Goal: Information Seeking & Learning: Learn about a topic

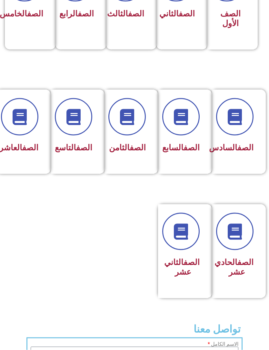
scroll to position [221, 0]
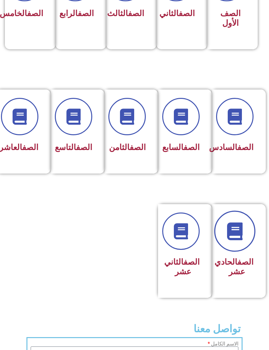
click at [242, 252] on link at bounding box center [234, 231] width 41 height 41
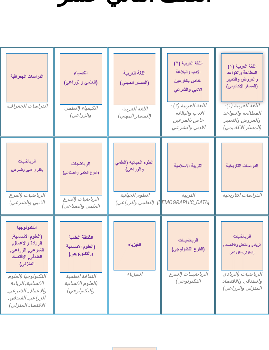
scroll to position [157, 0]
click at [234, 98] on img at bounding box center [242, 77] width 42 height 49
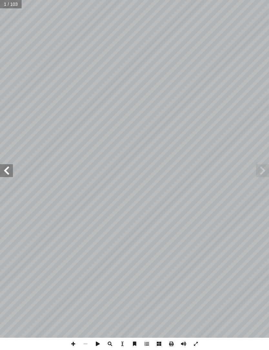
click at [7, 168] on span at bounding box center [6, 170] width 13 height 13
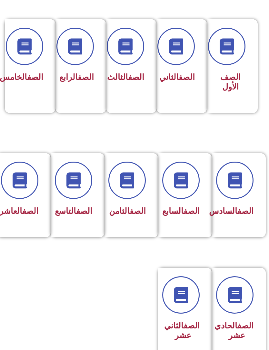
scroll to position [159, 0]
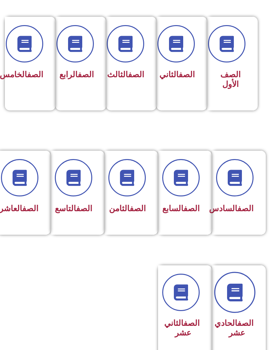
click at [237, 300] on icon at bounding box center [235, 293] width 18 height 18
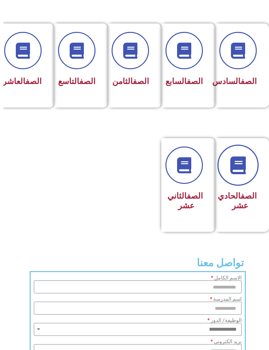
scroll to position [287, -3]
click at [245, 186] on link at bounding box center [237, 165] width 41 height 41
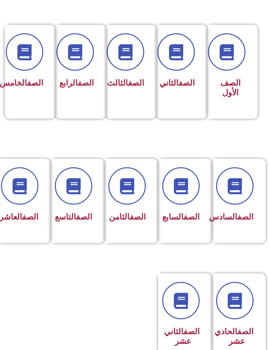
scroll to position [152, 0]
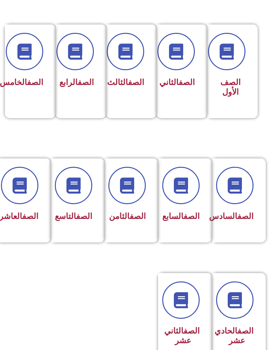
click at [26, 191] on icon at bounding box center [20, 185] width 16 height 16
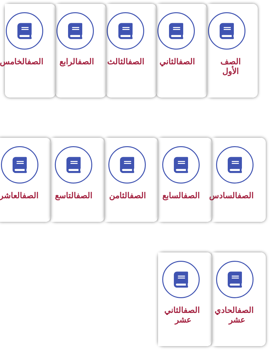
click at [240, 325] on h3 "الصف الحادي عشر" at bounding box center [236, 315] width 33 height 19
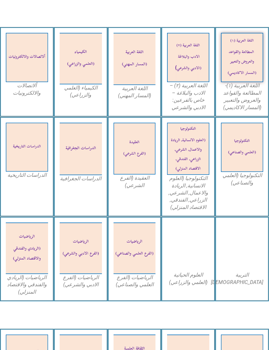
scroll to position [267, 0]
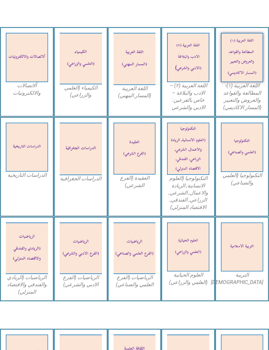
click at [241, 67] on img at bounding box center [242, 57] width 42 height 49
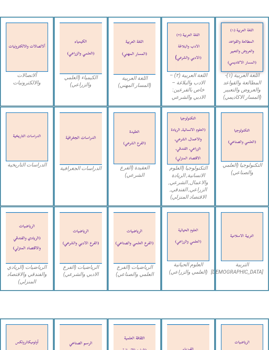
click at [237, 46] on img at bounding box center [242, 47] width 42 height 49
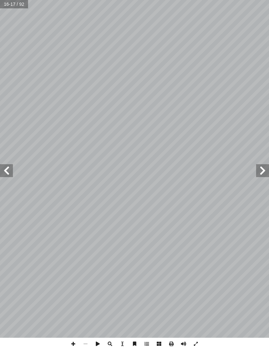
click at [8, 173] on span at bounding box center [6, 170] width 13 height 13
click at [6, 171] on span at bounding box center [6, 170] width 13 height 13
click at [1, 167] on span at bounding box center [6, 170] width 13 height 13
click at [3, 167] on span at bounding box center [6, 170] width 13 height 13
click at [5, 168] on span at bounding box center [6, 170] width 13 height 13
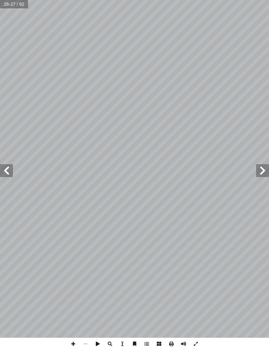
click at [259, 173] on span at bounding box center [262, 170] width 13 height 13
click at [262, 172] on span at bounding box center [262, 170] width 13 height 13
click at [265, 169] on span at bounding box center [262, 170] width 13 height 13
click at [8, 171] on span at bounding box center [6, 170] width 13 height 13
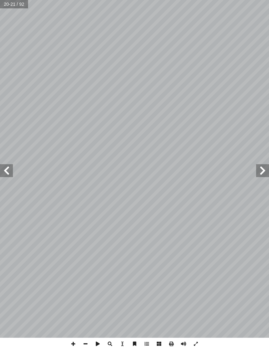
click at [10, 167] on span at bounding box center [6, 170] width 13 height 13
click at [5, 168] on span at bounding box center [6, 170] width 13 height 13
click at [265, 175] on span at bounding box center [262, 170] width 13 height 13
click at [5, 345] on div "٢٠ ٢ ِ ة َ غ ِ م ْ د ٔ ��ا ُ يف ِ ز َ ن َ ف ِ از ّ الن َ و ُ ه ُ ه َ د ْ ح َ و …" at bounding box center [134, 175] width 269 height 350
click at [11, 169] on span at bounding box center [6, 170] width 13 height 13
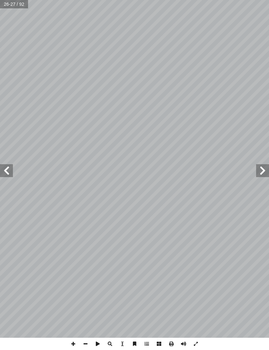
click at [262, 168] on span at bounding box center [262, 170] width 13 height 13
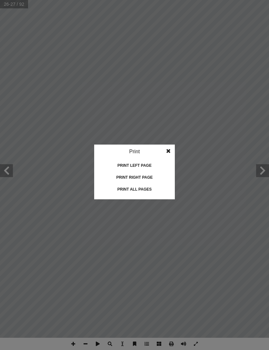
click at [118, 166] on div "Print left page" at bounding box center [134, 165] width 64 height 10
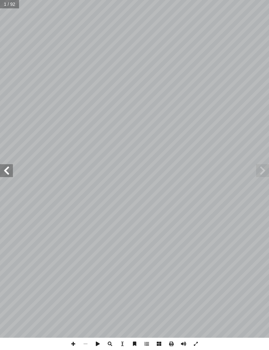
click at [9, 165] on span at bounding box center [6, 170] width 13 height 13
click at [8, 169] on span at bounding box center [6, 170] width 13 height 13
click at [9, 173] on span at bounding box center [6, 170] width 13 height 13
click at [10, 174] on span at bounding box center [6, 170] width 13 height 13
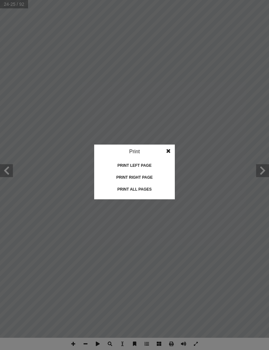
click at [130, 167] on div "Print left page" at bounding box center [134, 165] width 64 height 10
click at [116, 176] on div "Print right page" at bounding box center [134, 177] width 64 height 10
click at [123, 163] on div "Print left page" at bounding box center [134, 165] width 64 height 10
click at [125, 189] on div "Print all pages" at bounding box center [134, 189] width 64 height 10
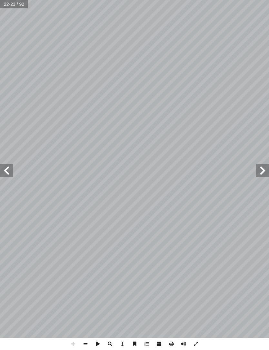
click at [3, 171] on span at bounding box center [6, 170] width 13 height 13
